Goal: Information Seeking & Learning: Learn about a topic

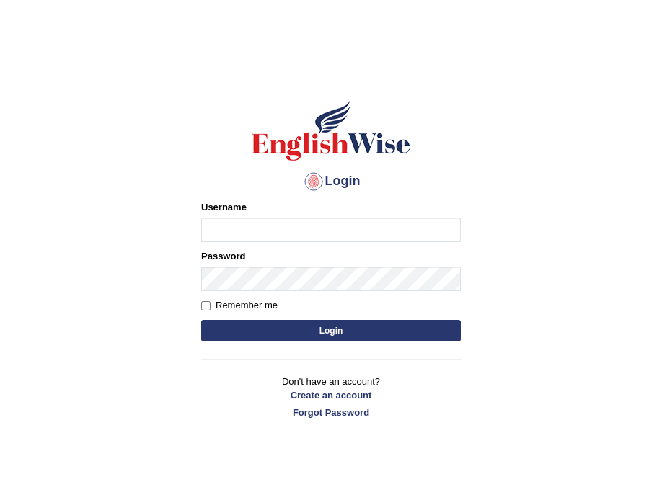
type input "Parbhasni"
click at [322, 337] on button "Login" at bounding box center [331, 331] width 260 height 22
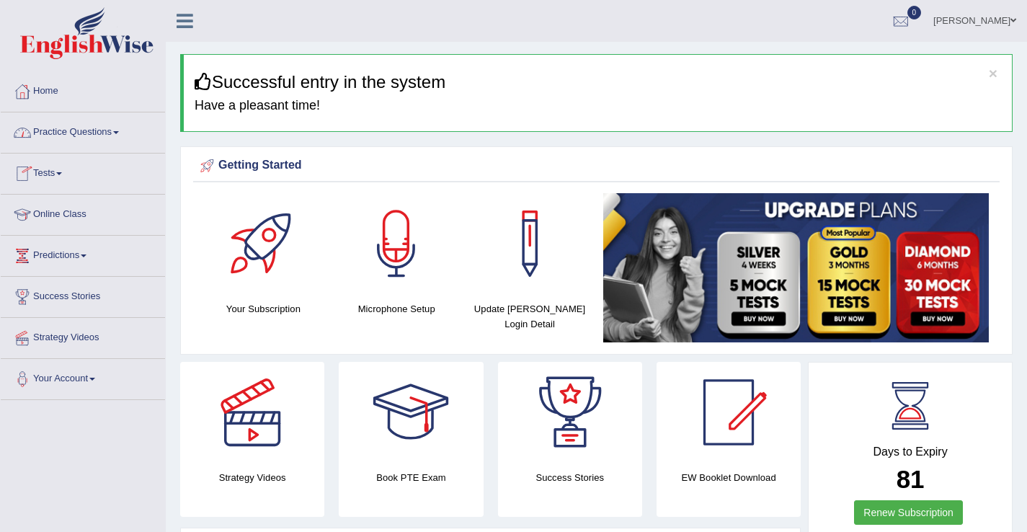
click at [58, 137] on link "Practice Questions" at bounding box center [83, 130] width 164 height 36
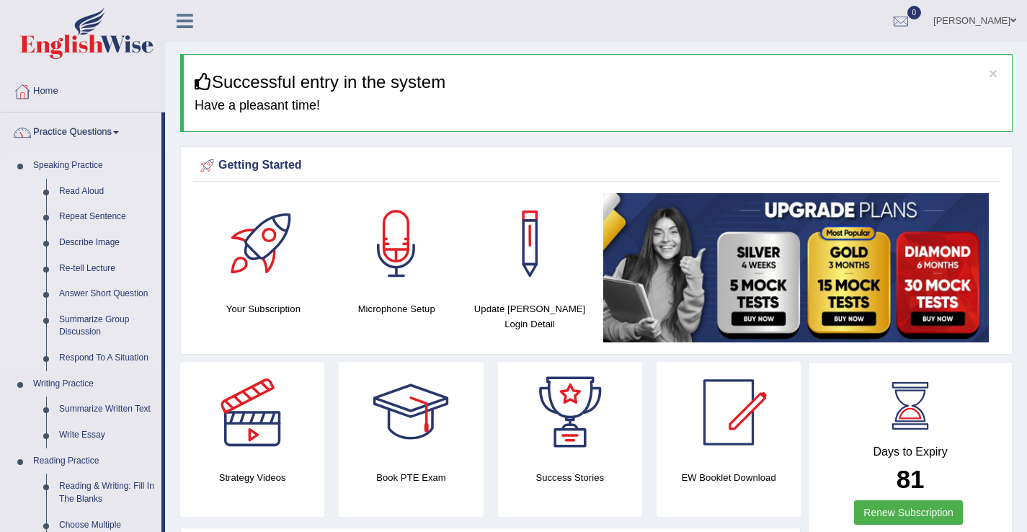
click at [79, 190] on link "Read Aloud" at bounding box center [107, 192] width 109 height 26
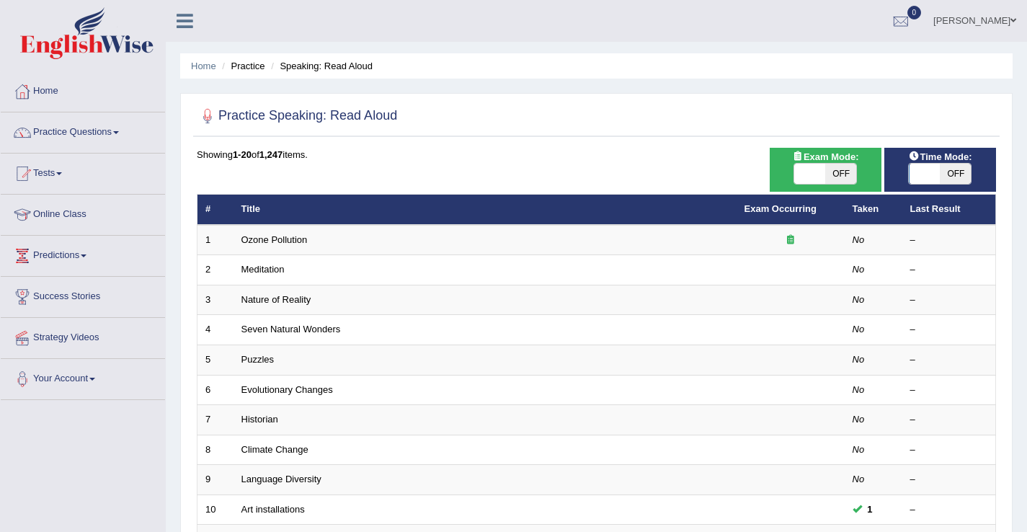
click at [959, 175] on span "OFF" at bounding box center [955, 174] width 31 height 20
checkbox input "true"
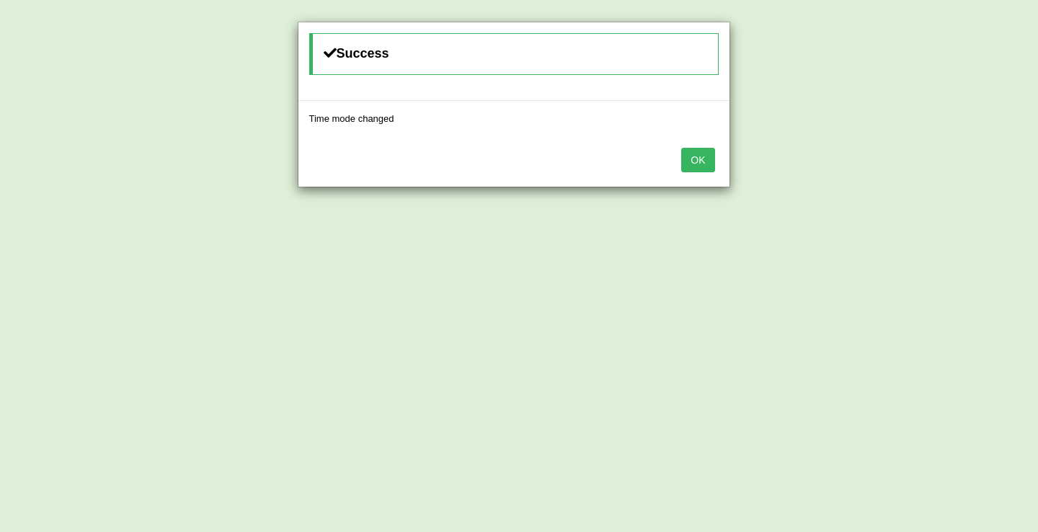
click at [703, 164] on button "OK" at bounding box center [697, 160] width 33 height 25
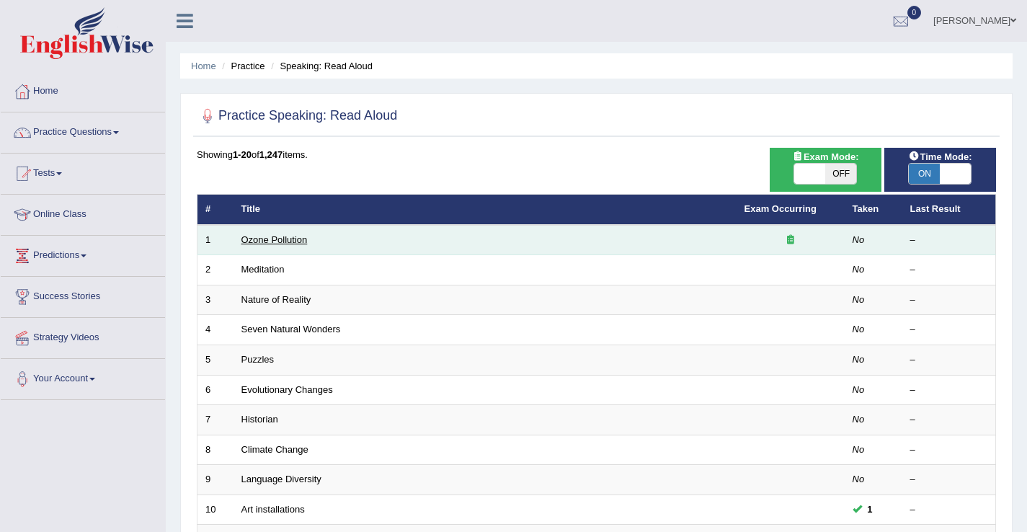
click at [265, 241] on link "Ozone Pollution" at bounding box center [275, 239] width 66 height 11
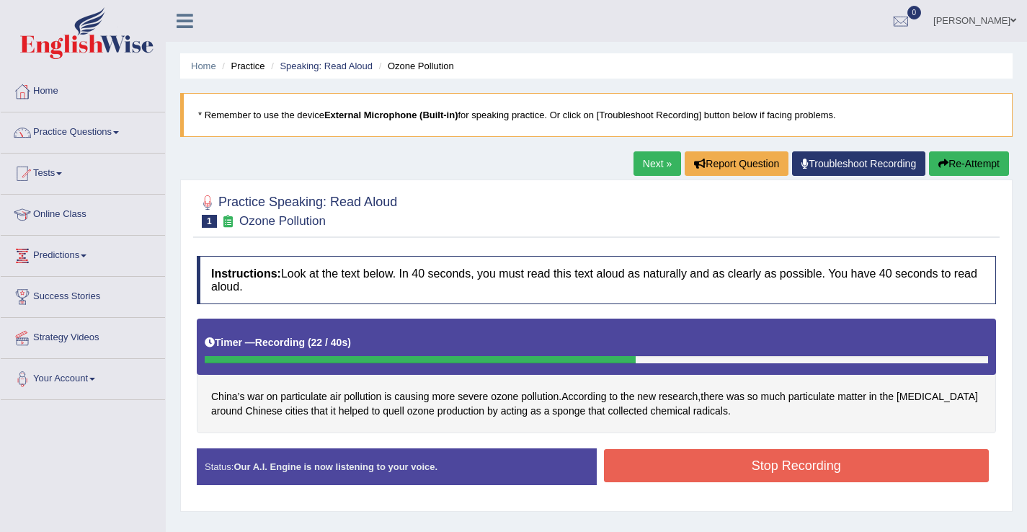
click at [625, 476] on button "Stop Recording" at bounding box center [797, 465] width 386 height 33
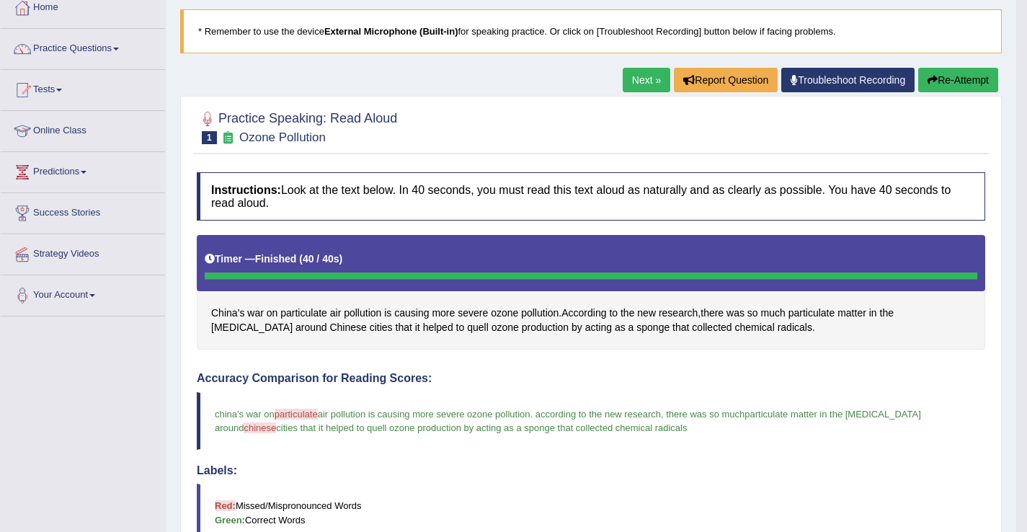
scroll to position [58, 0]
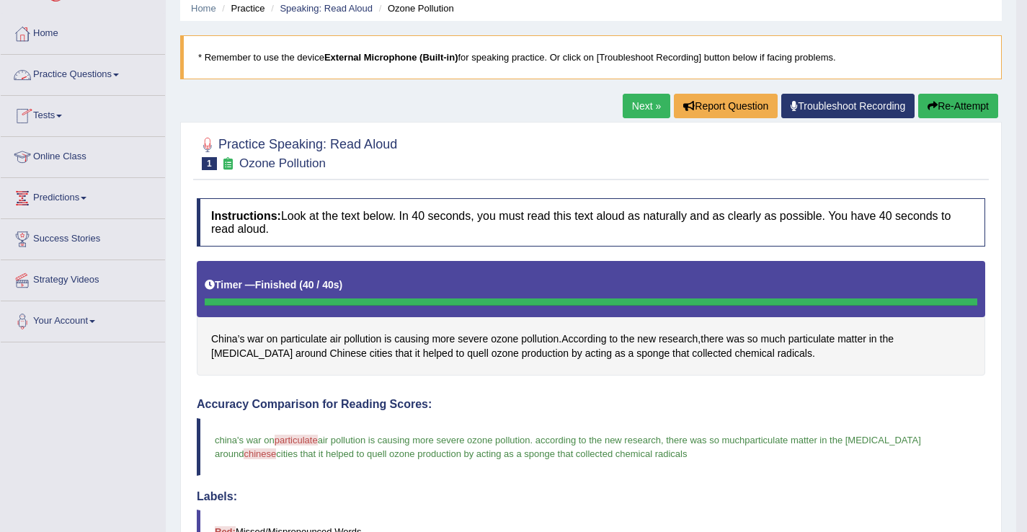
click at [53, 74] on link "Practice Questions" at bounding box center [83, 73] width 164 height 36
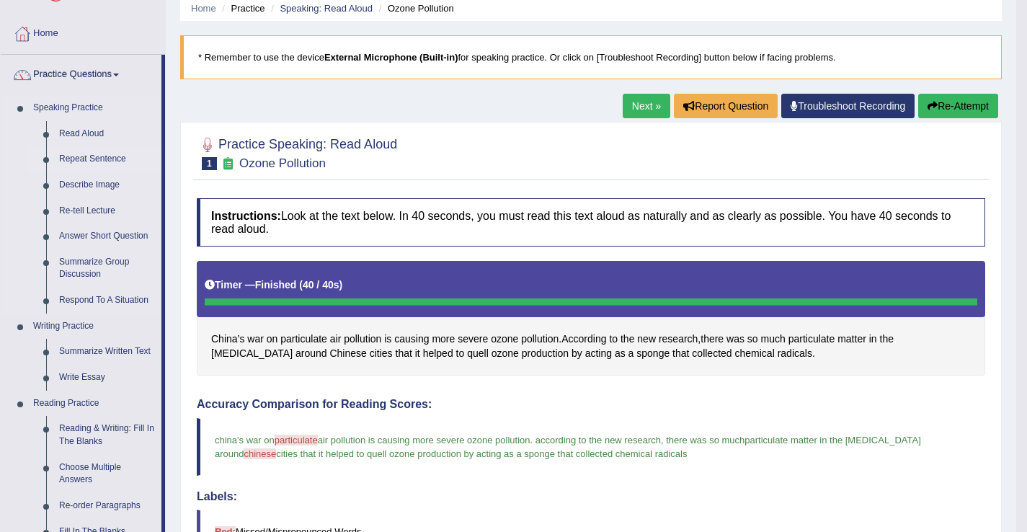
click at [89, 159] on link "Repeat Sentence" at bounding box center [107, 159] width 109 height 26
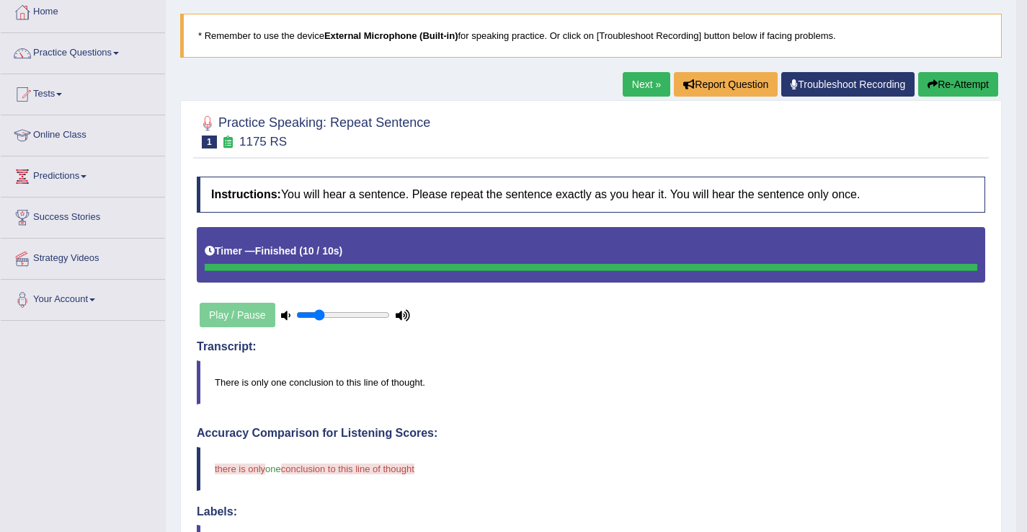
scroll to position [58, 0]
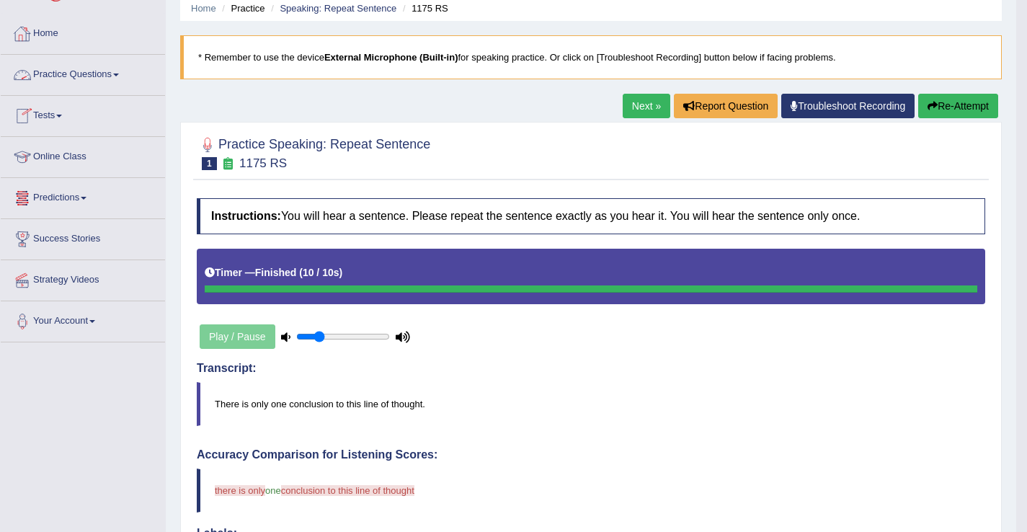
click at [84, 71] on link "Practice Questions" at bounding box center [83, 73] width 164 height 36
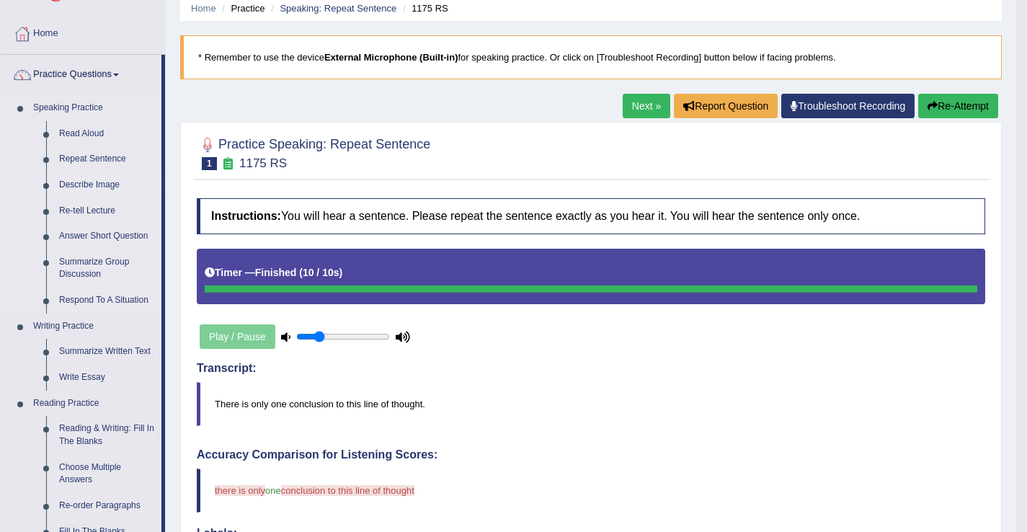
click at [87, 181] on link "Describe Image" at bounding box center [107, 185] width 109 height 26
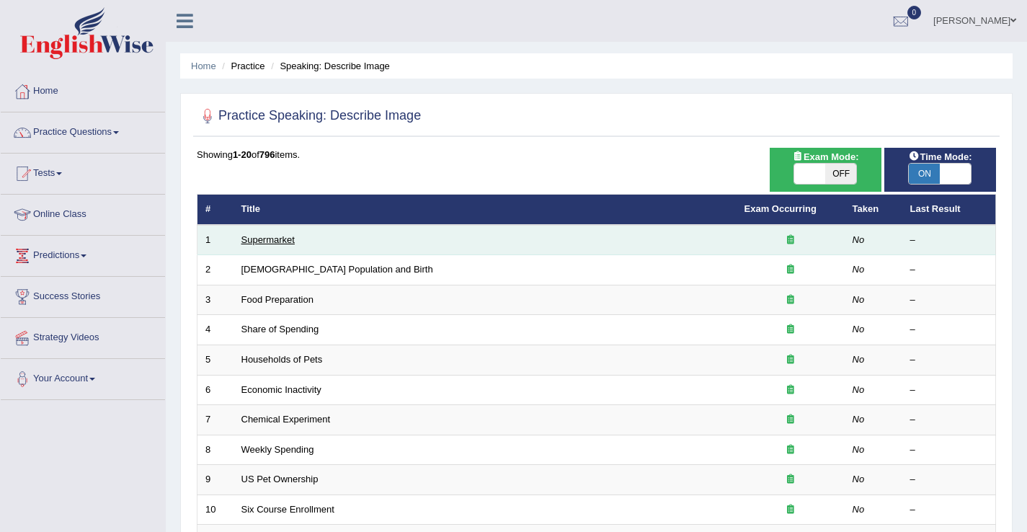
click at [269, 243] on link "Supermarket" at bounding box center [268, 239] width 53 height 11
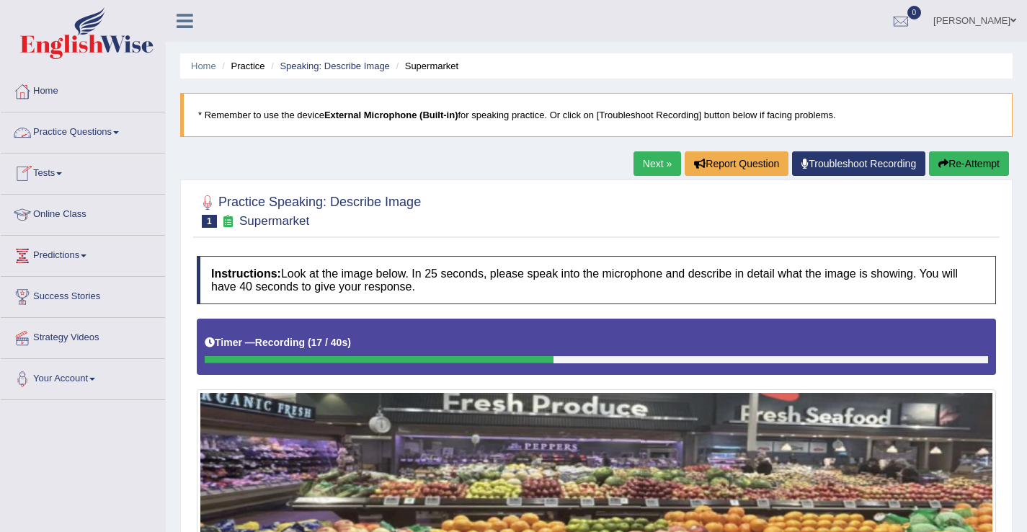
click at [63, 124] on link "Practice Questions" at bounding box center [83, 130] width 164 height 36
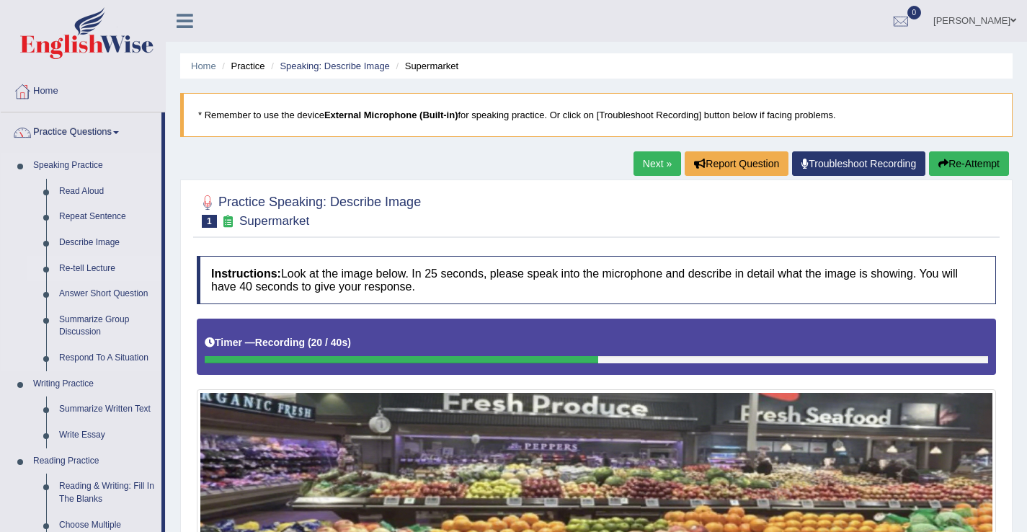
click at [99, 265] on link "Re-tell Lecture" at bounding box center [107, 269] width 109 height 26
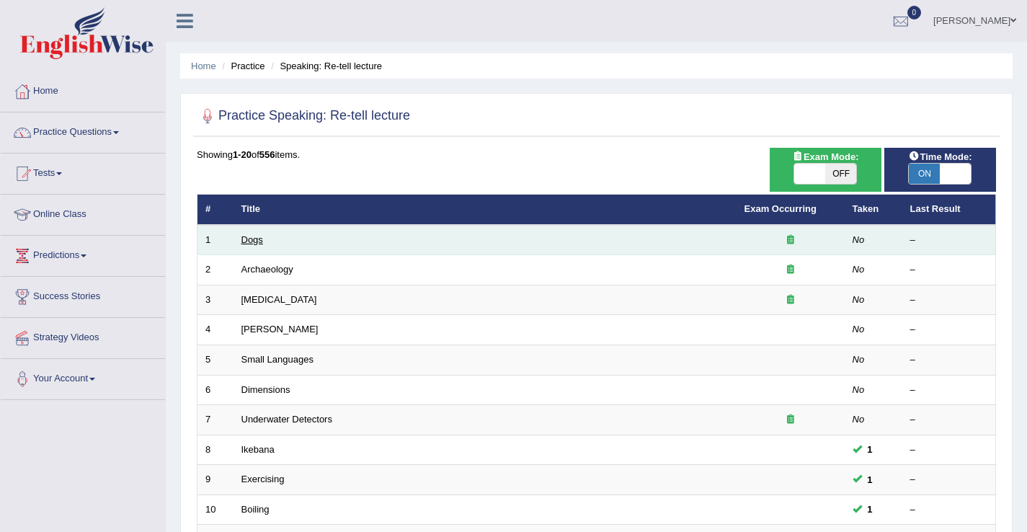
click at [256, 242] on link "Dogs" at bounding box center [253, 239] width 22 height 11
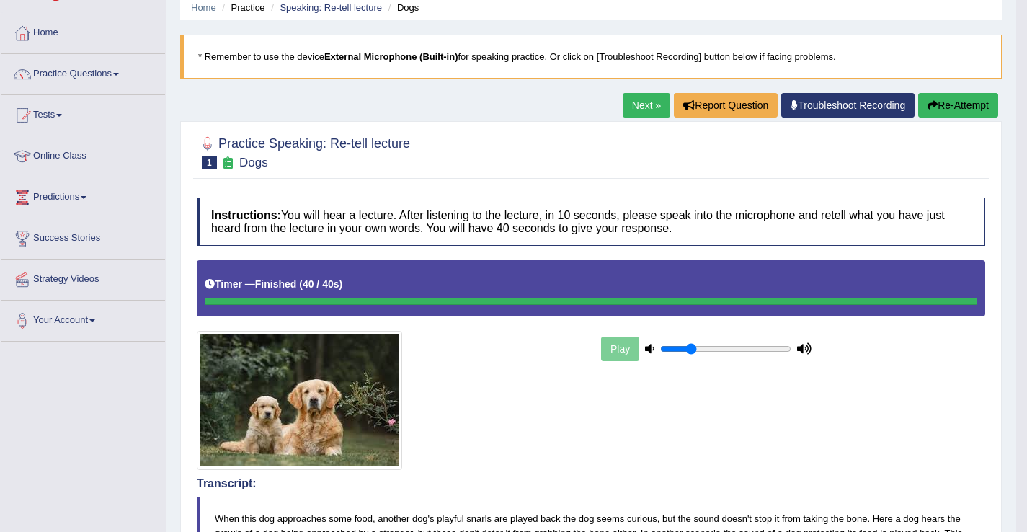
scroll to position [65, 0]
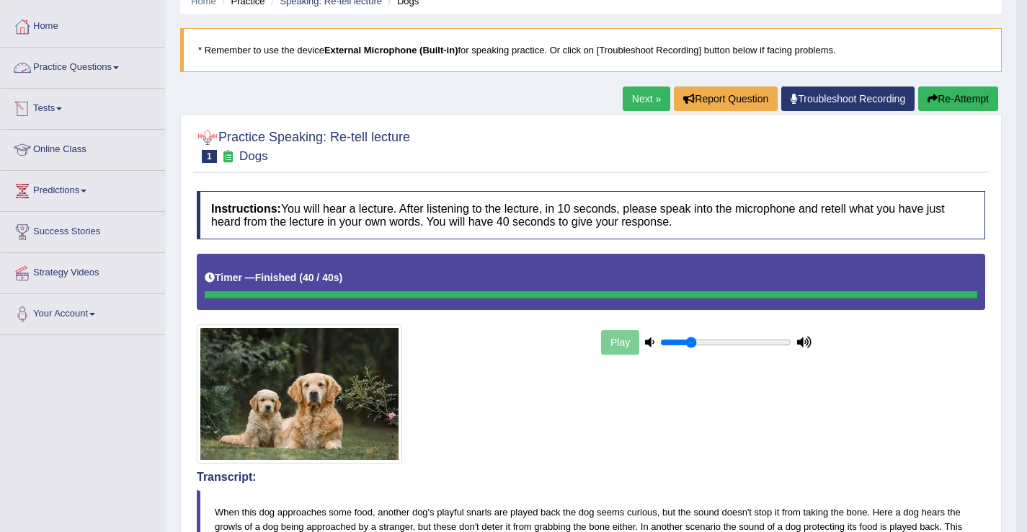
click at [90, 72] on link "Practice Questions" at bounding box center [83, 66] width 164 height 36
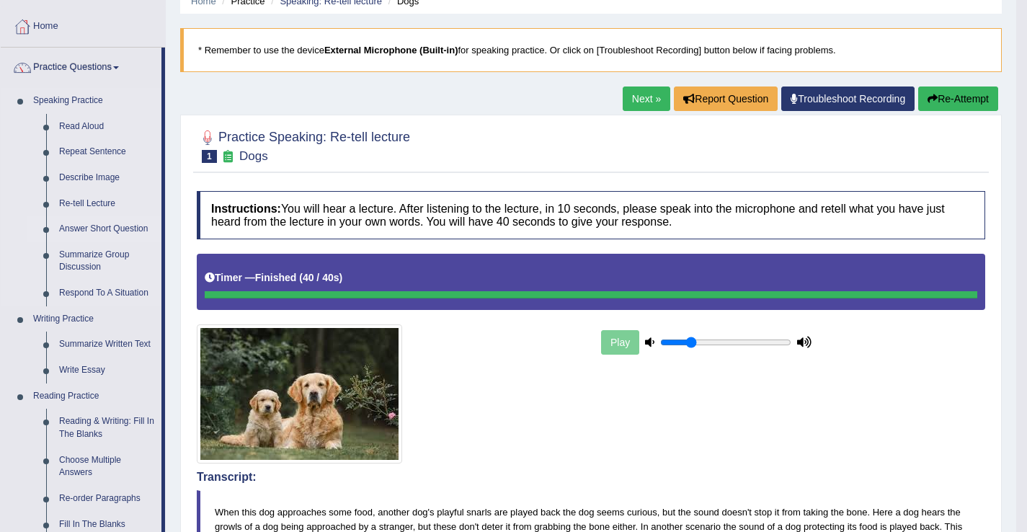
click at [122, 234] on link "Answer Short Question" at bounding box center [107, 229] width 109 height 26
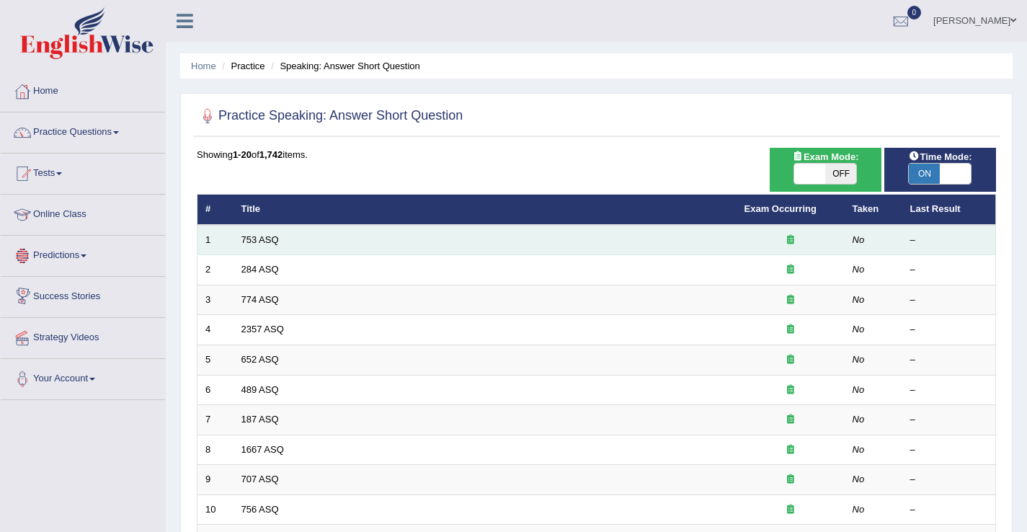
click at [262, 245] on td "753 ASQ" at bounding box center [485, 240] width 503 height 30
click at [260, 243] on link "753 ASQ" at bounding box center [260, 239] width 37 height 11
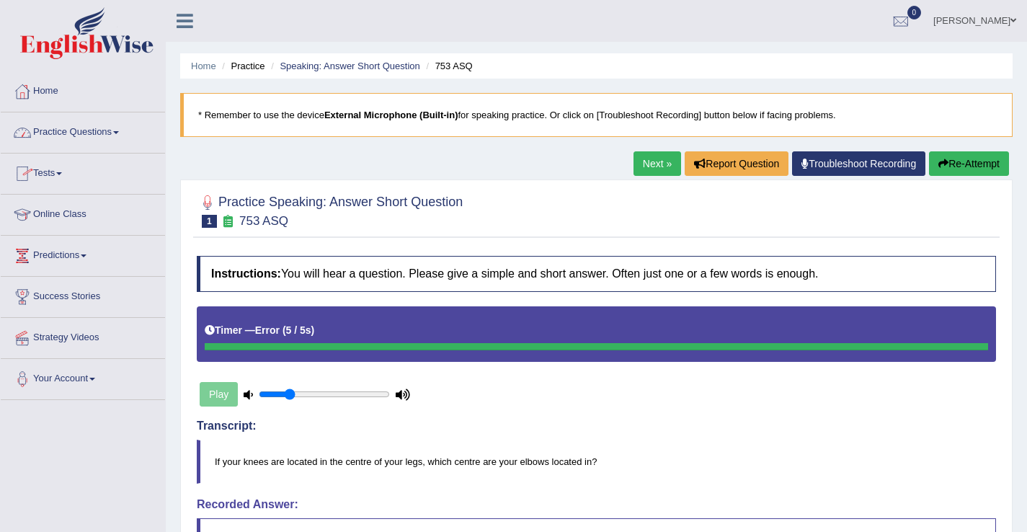
click at [76, 131] on link "Practice Questions" at bounding box center [83, 130] width 164 height 36
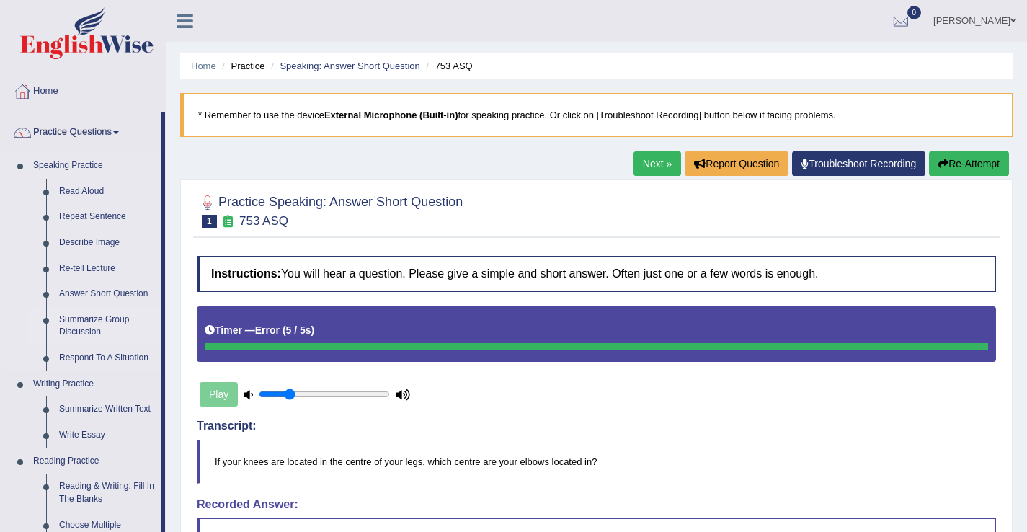
click at [94, 334] on link "Summarize Group Discussion" at bounding box center [107, 326] width 109 height 38
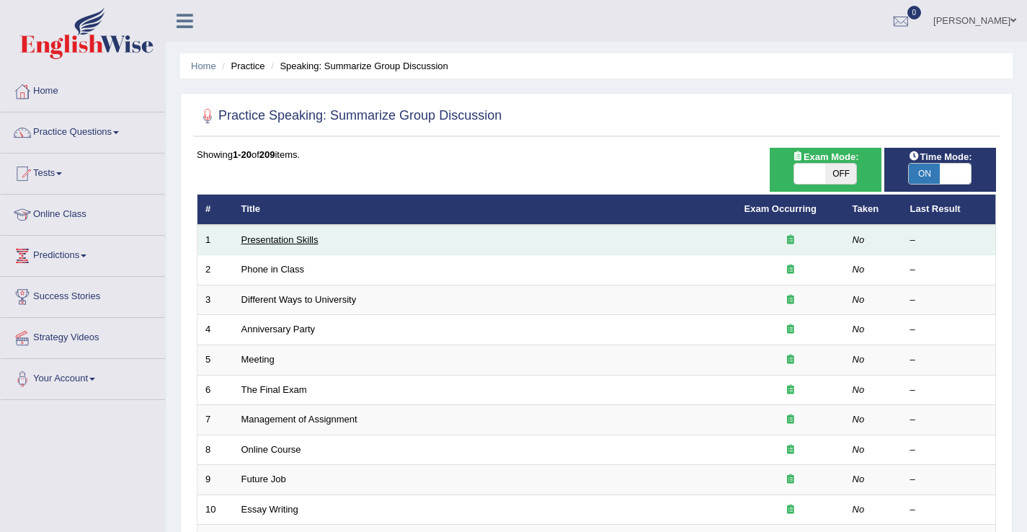
click at [285, 244] on link "Presentation Skills" at bounding box center [280, 239] width 77 height 11
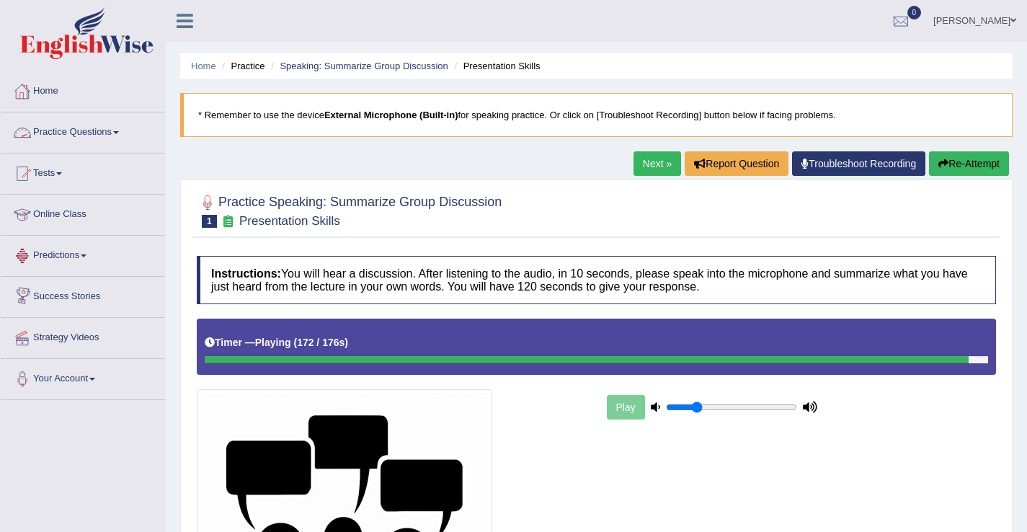
click at [105, 129] on link "Practice Questions" at bounding box center [83, 130] width 164 height 36
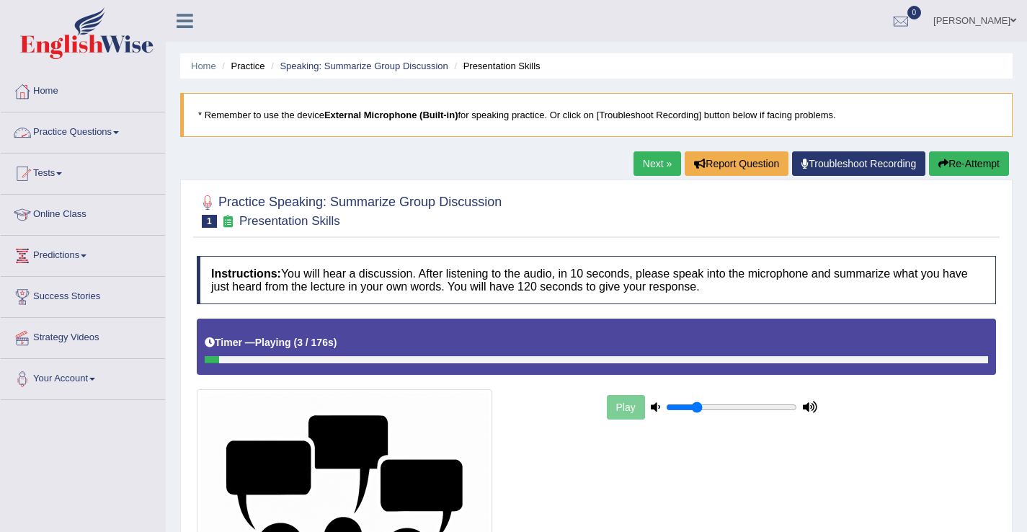
click at [61, 135] on link "Practice Questions" at bounding box center [83, 130] width 164 height 36
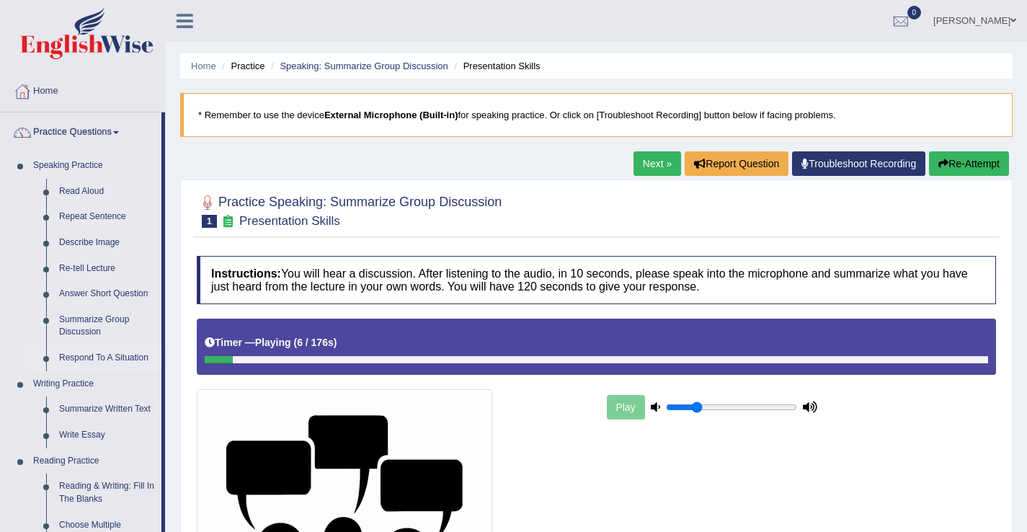
click at [99, 358] on link "Respond To A Situation" at bounding box center [107, 358] width 109 height 26
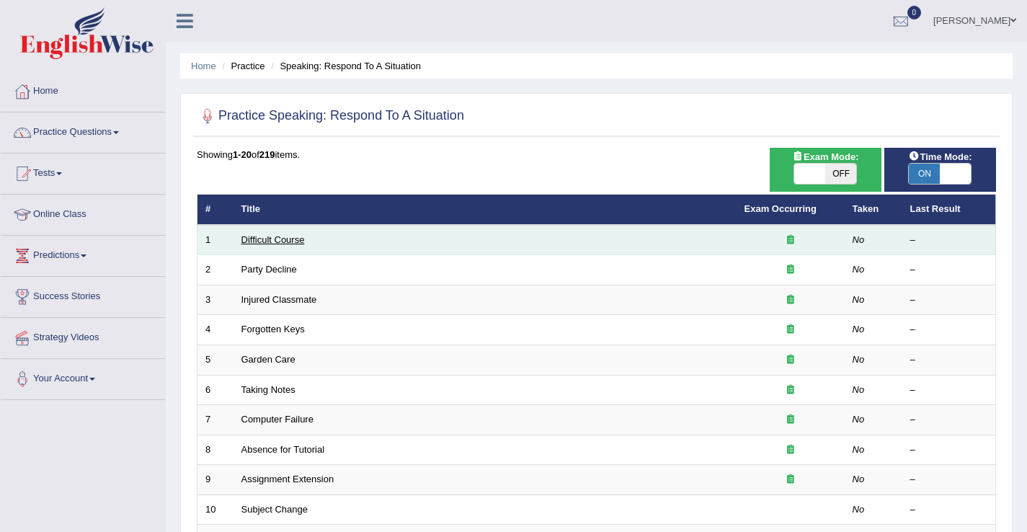
click at [257, 244] on link "Difficult Course" at bounding box center [273, 239] width 63 height 11
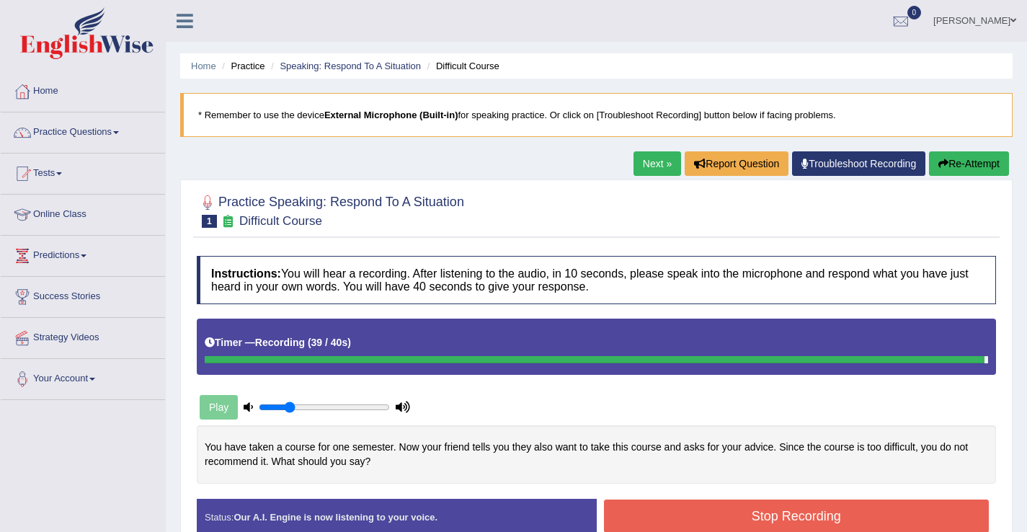
click at [739, 515] on button "Stop Recording" at bounding box center [797, 516] width 386 height 33
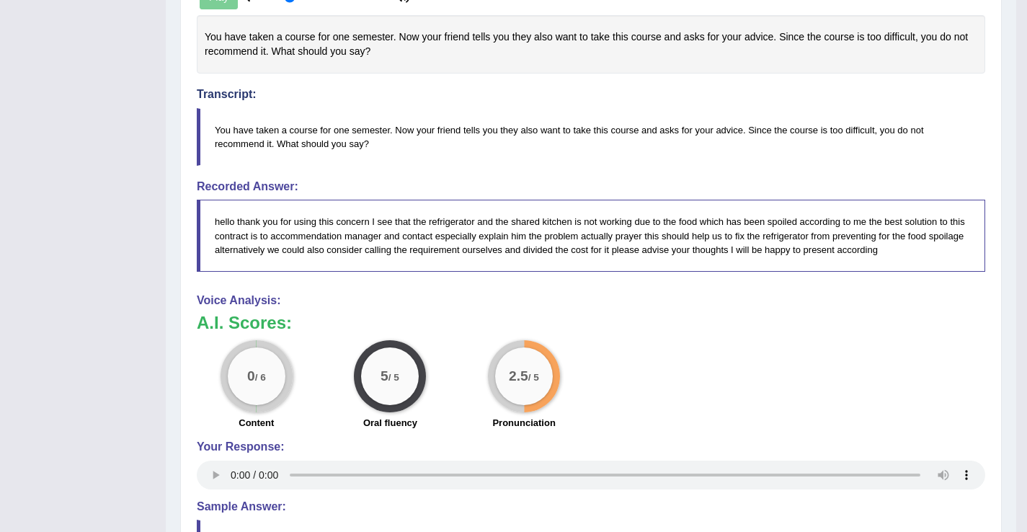
scroll to position [433, 0]
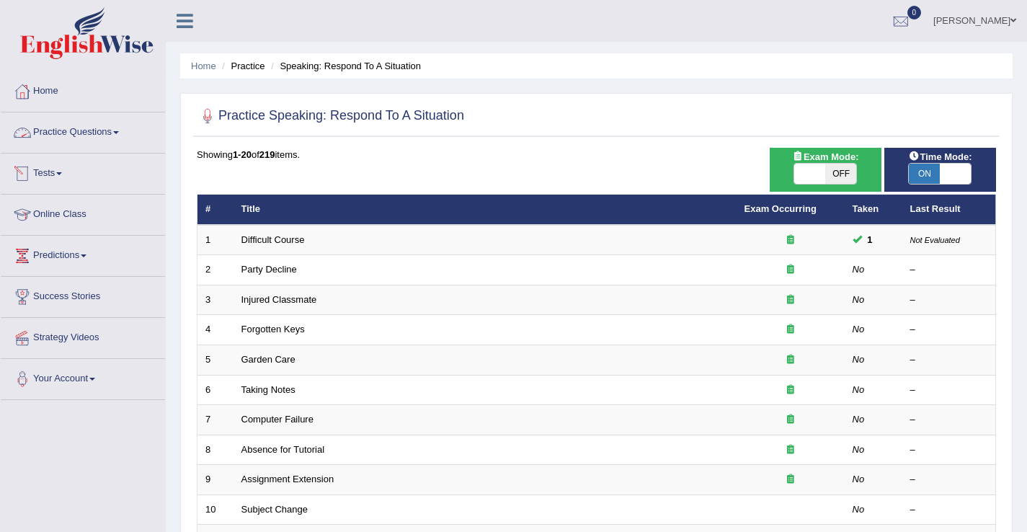
click at [66, 134] on link "Practice Questions" at bounding box center [83, 130] width 164 height 36
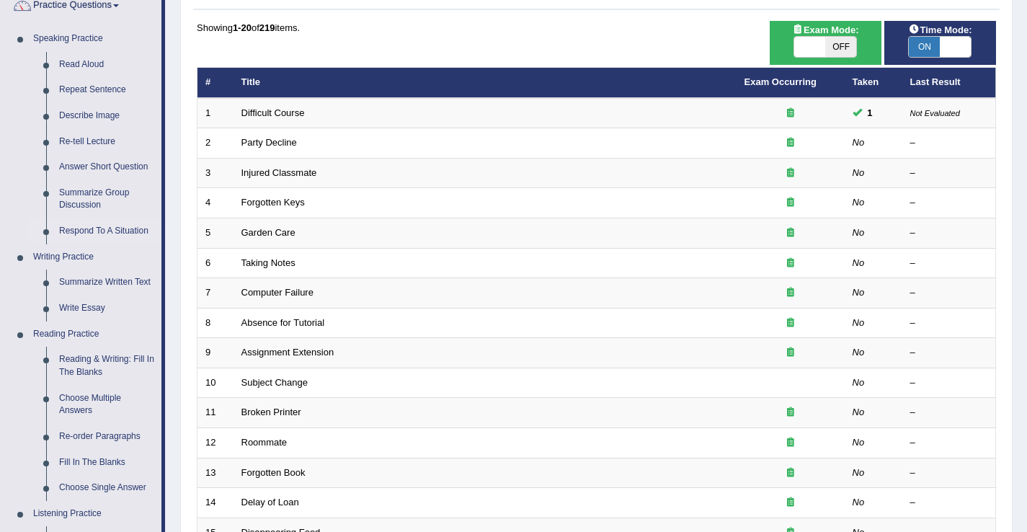
scroll to position [124, 0]
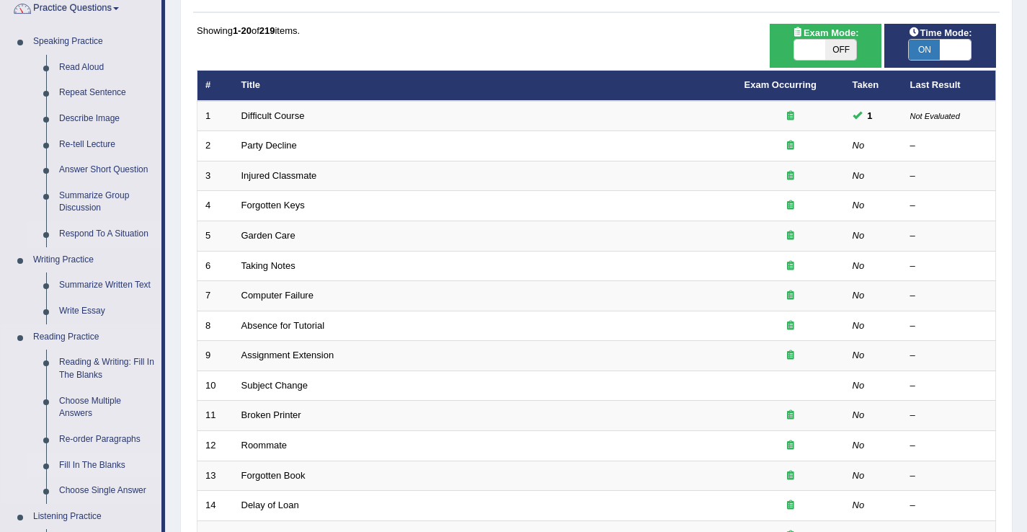
click at [136, 476] on link "Fill In The Blanks" at bounding box center [107, 466] width 109 height 26
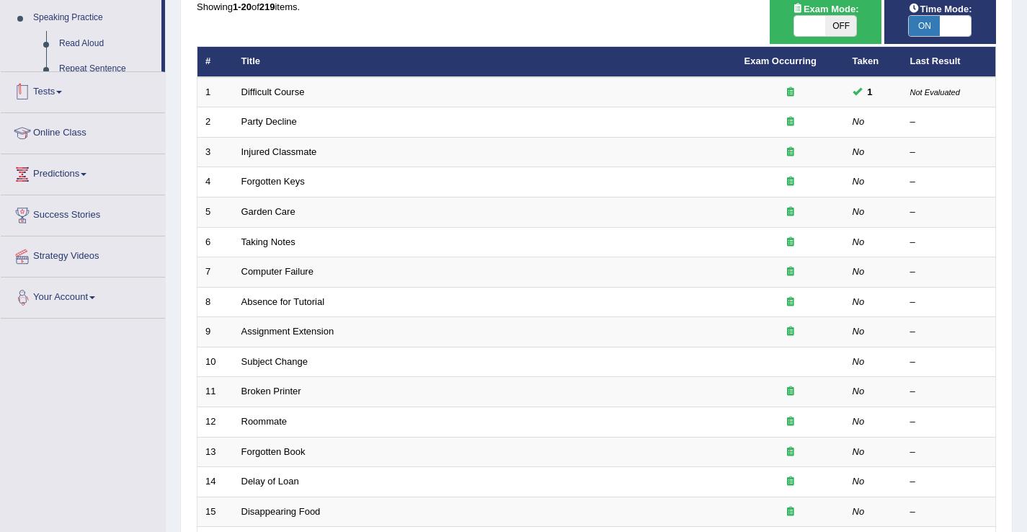
scroll to position [153, 0]
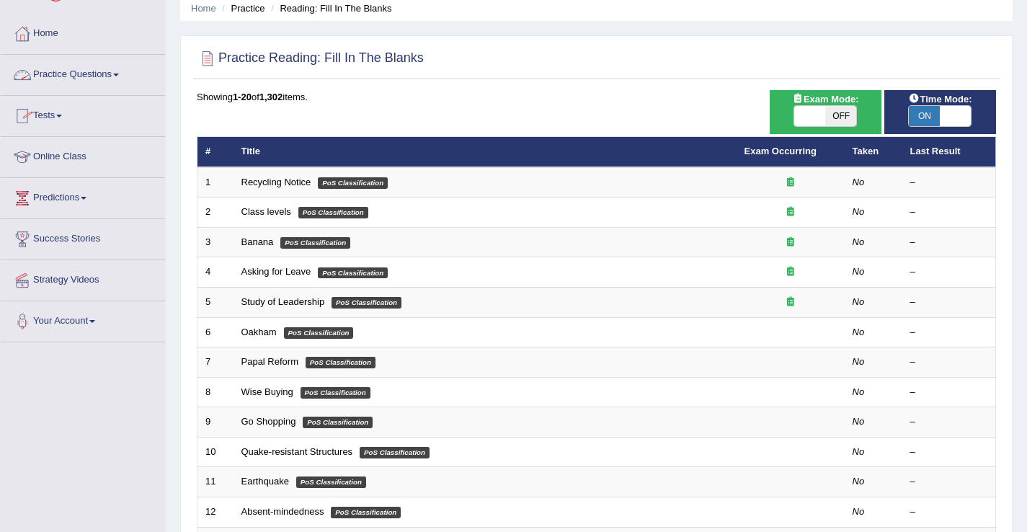
click at [74, 74] on link "Practice Questions" at bounding box center [83, 73] width 164 height 36
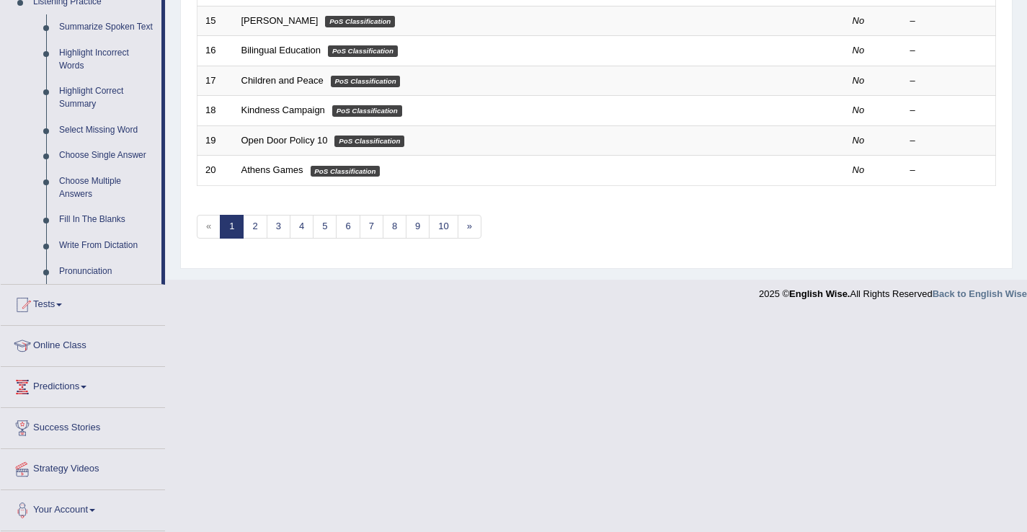
scroll to position [652, 0]
